Goal: Complete application form

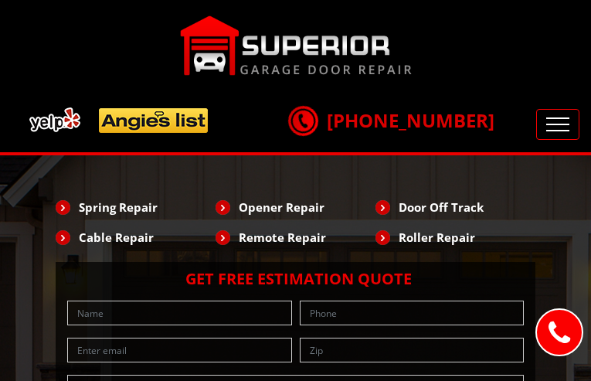
type input "VldFVqEWp"
type input "3635020798"
type input "[EMAIL_ADDRESS][DOMAIN_NAME]"
type input "QVTkguRvmsRRC"
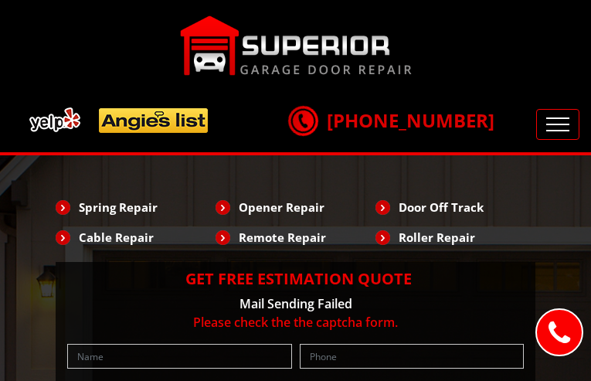
type input "kJniHjzfbtHXHki"
type input "8165277355"
type input "[EMAIL_ADDRESS][DOMAIN_NAME]"
type input "hFYcPeYKmdYAJ"
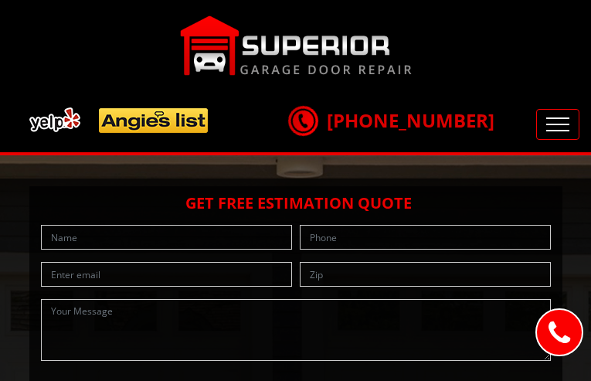
type input "GwsxnBHeYuknrNYt"
type input "8720405055"
type input "[EMAIL_ADDRESS][DOMAIN_NAME]"
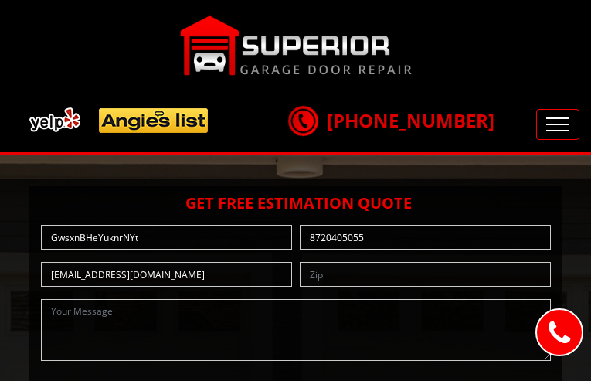
type input "ItaCoBZlojzgY"
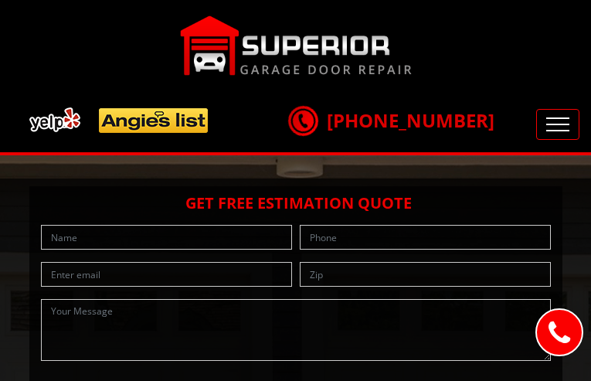
type input "TfwNumYcRRd"
type input "4168518550"
type input "[EMAIL_ADDRESS][DOMAIN_NAME]"
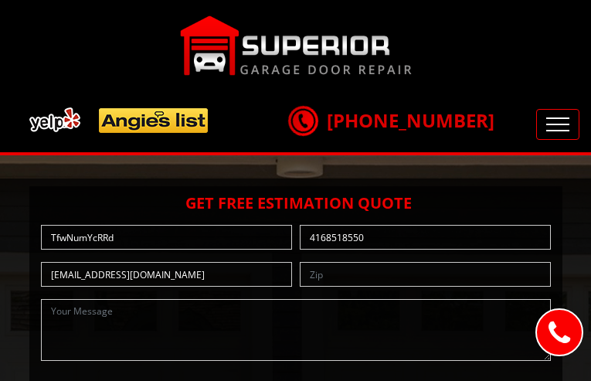
type input "qBaZDCjtEZumDt"
